Goal: Task Accomplishment & Management: Use online tool/utility

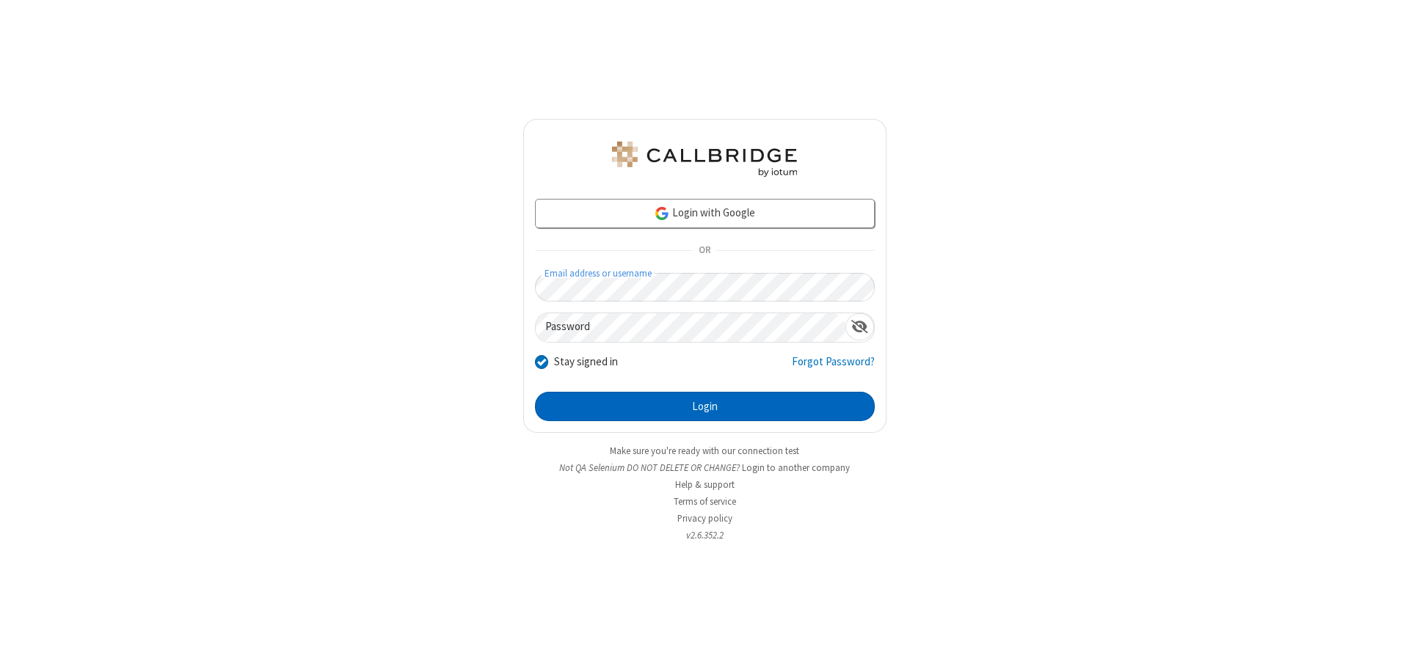
click at [705, 407] on button "Login" at bounding box center [705, 406] width 340 height 29
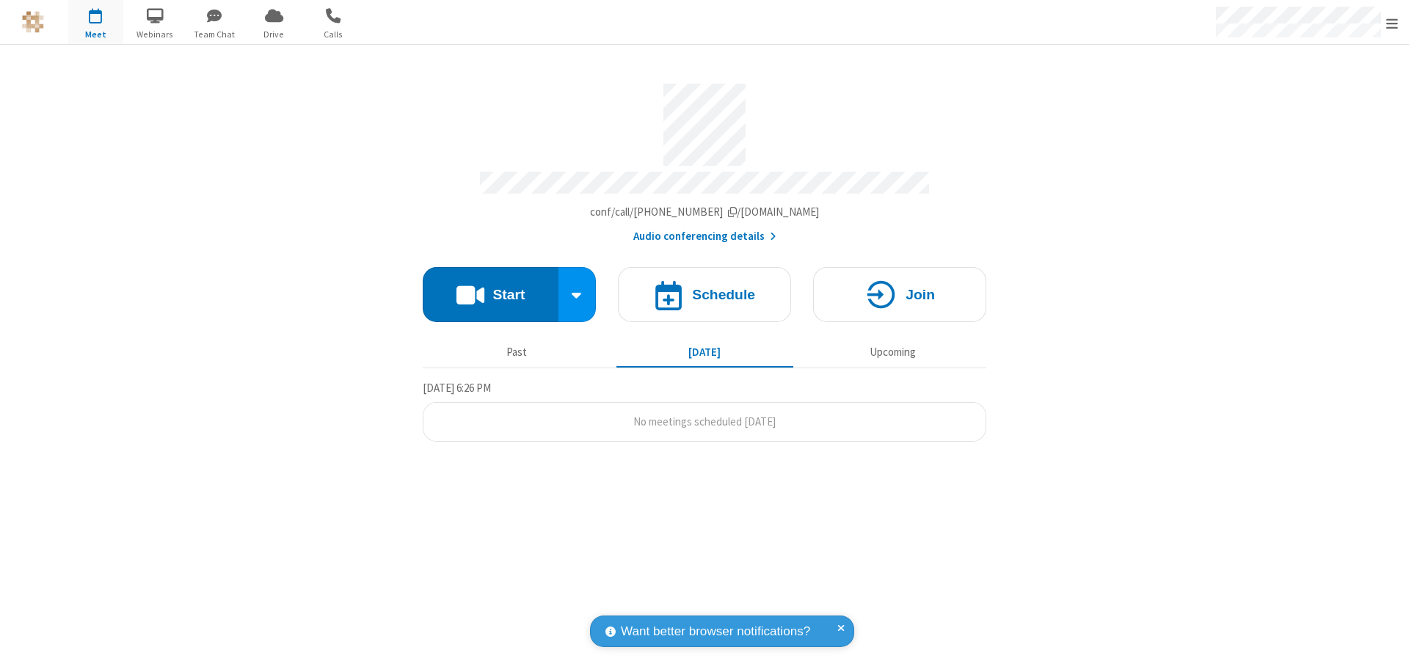
click at [490, 288] on button "Start" at bounding box center [491, 294] width 136 height 55
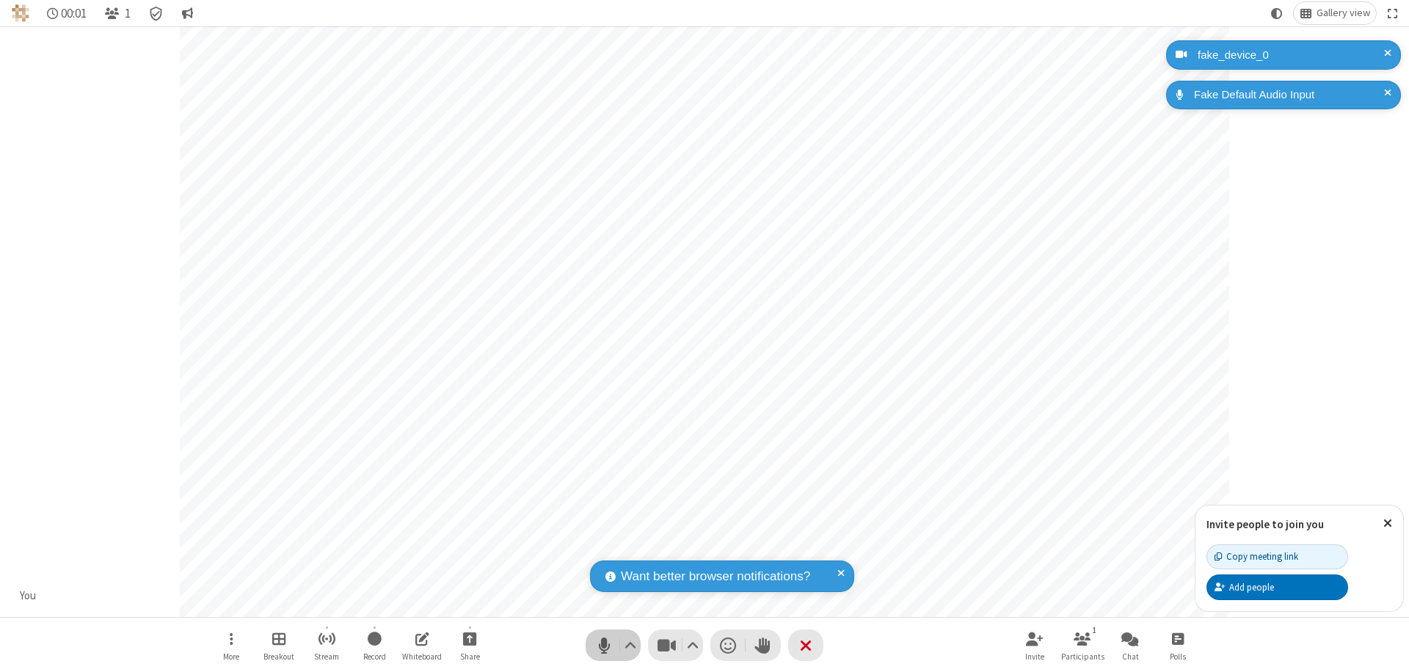
click at [604, 645] on span "Mute (⌘+Shift+A)" at bounding box center [604, 645] width 22 height 21
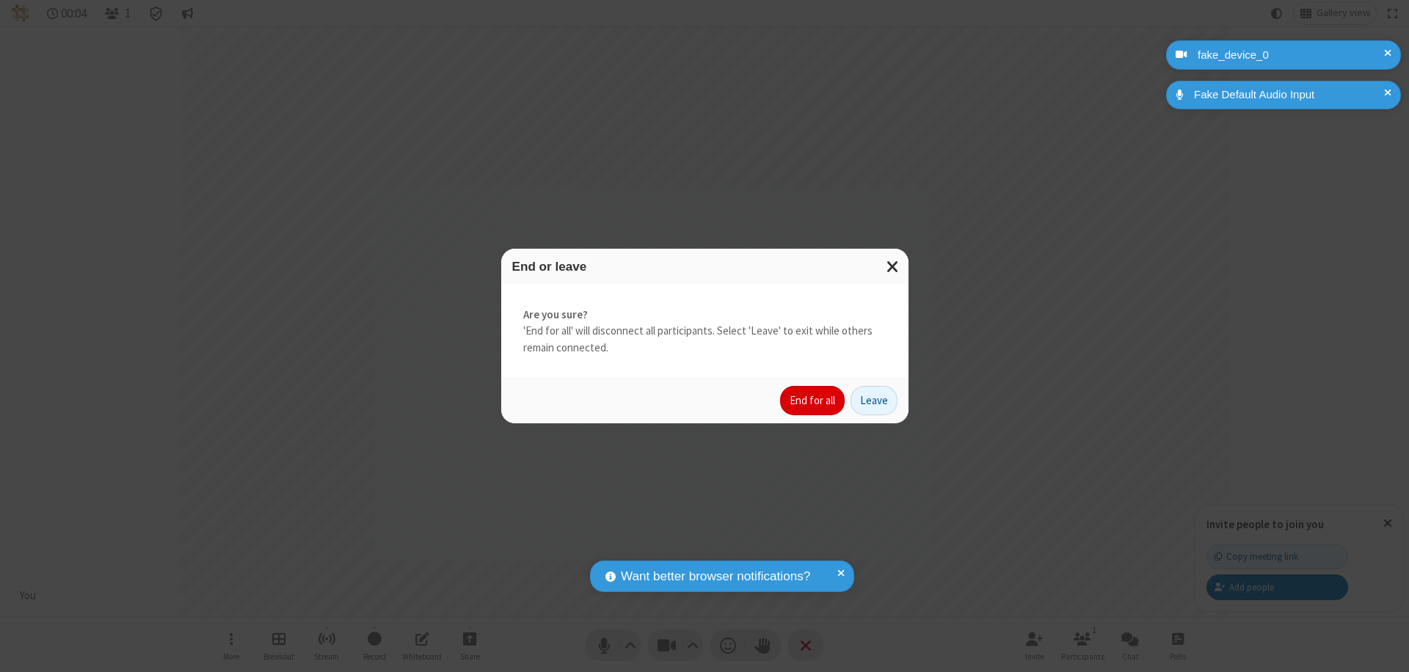
click at [813, 401] on button "End for all" at bounding box center [812, 400] width 65 height 29
